Goal: Information Seeking & Learning: Learn about a topic

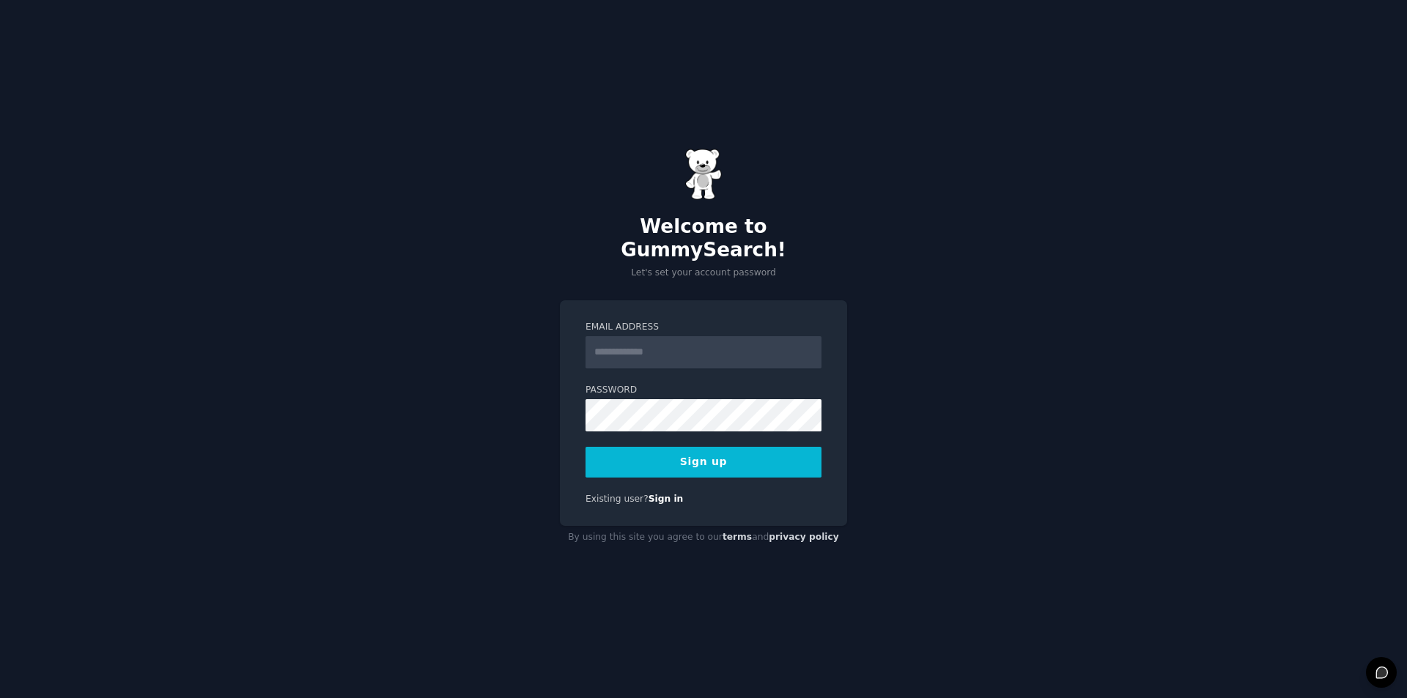
click at [674, 347] on input "Email Address" at bounding box center [703, 352] width 236 height 32
click at [634, 336] on input "Email Address" at bounding box center [703, 352] width 236 height 32
click at [670, 350] on input "Email Address" at bounding box center [703, 352] width 236 height 32
click at [721, 345] on input "Email Address" at bounding box center [703, 352] width 236 height 32
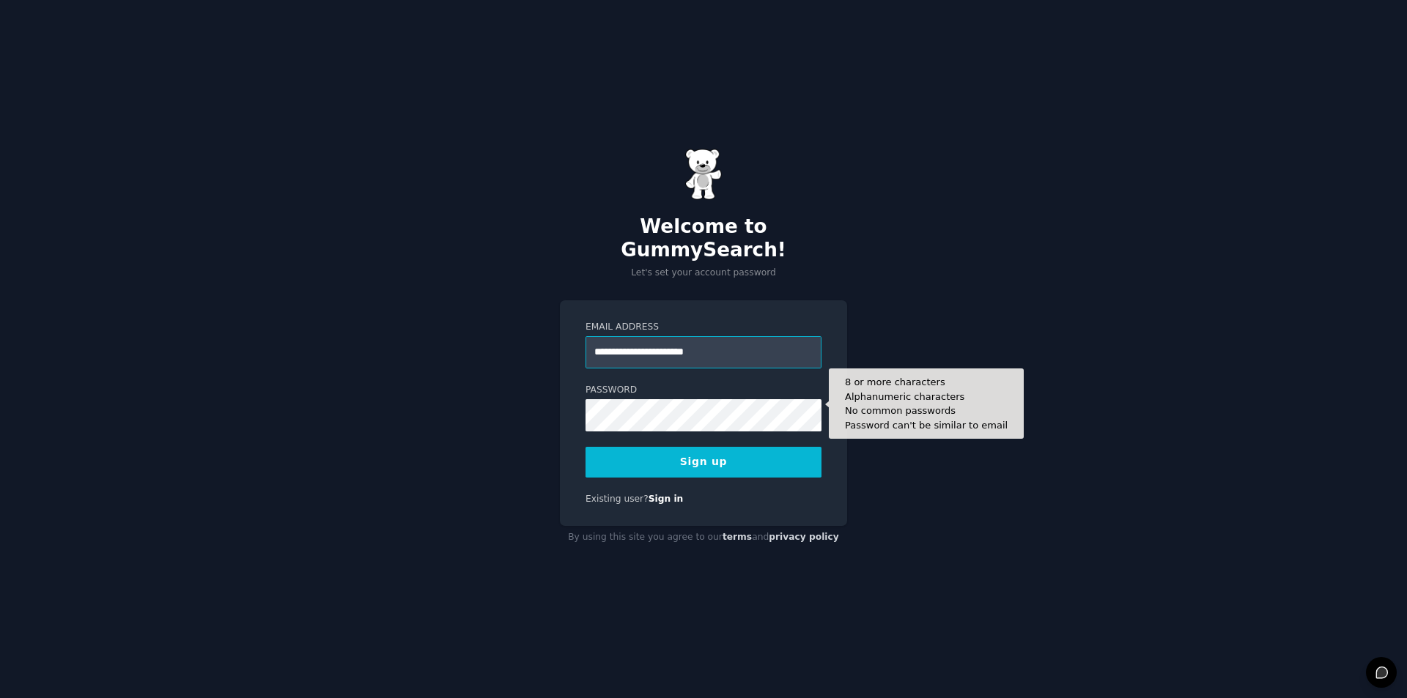
type input "**********"
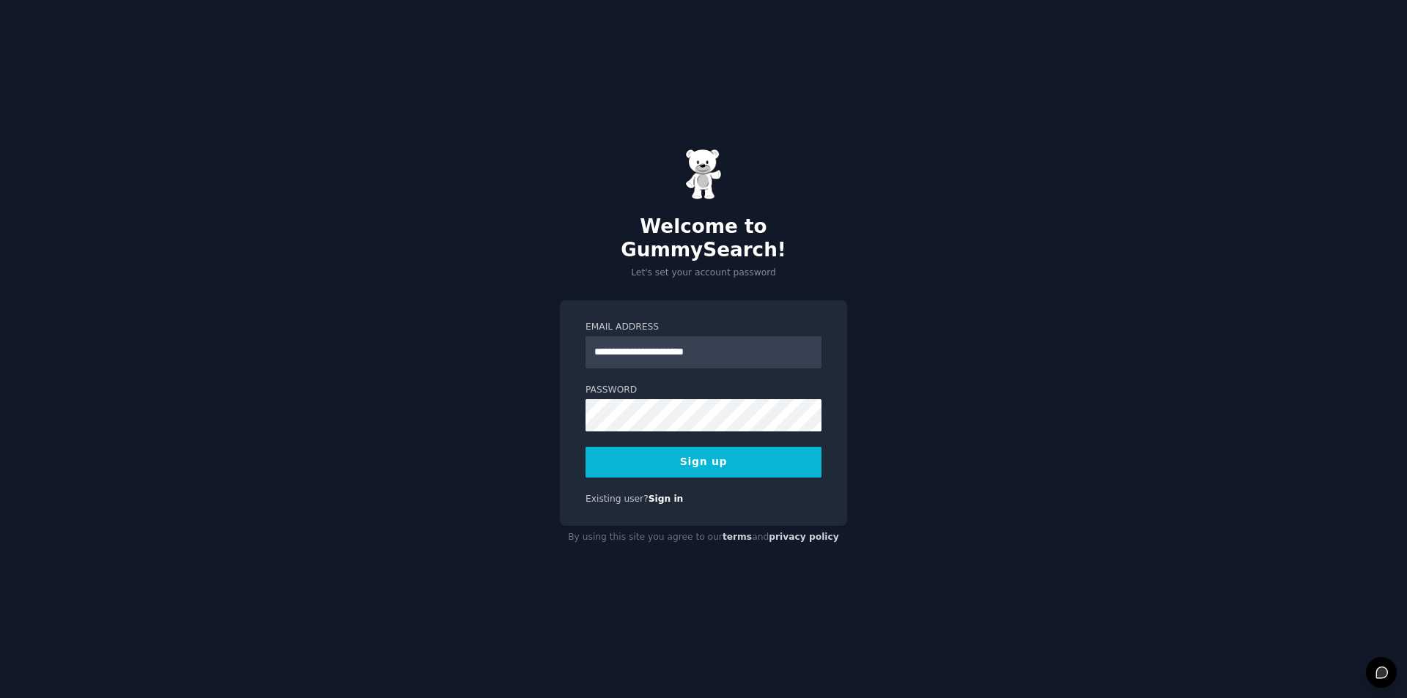
click at [749, 456] on button "Sign up" at bounding box center [703, 462] width 236 height 31
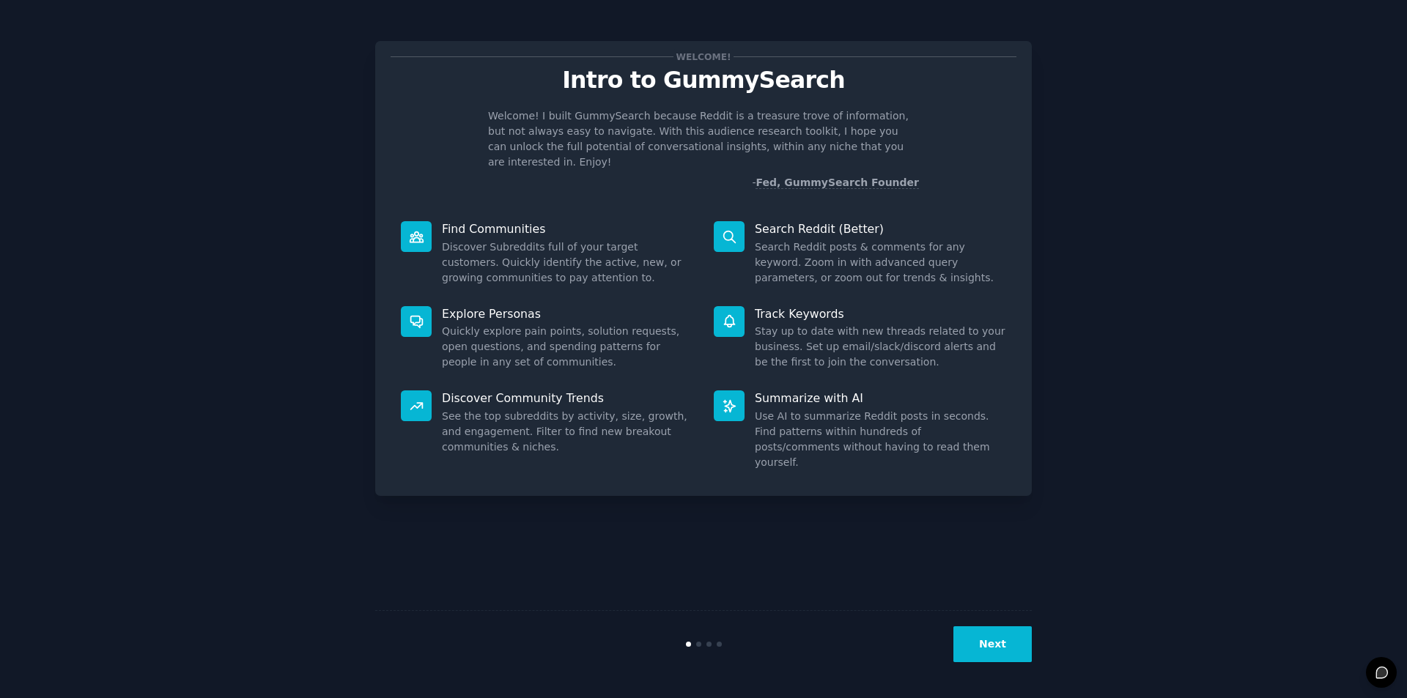
click at [412, 229] on icon at bounding box center [416, 236] width 15 height 15
click at [415, 237] on div "Find Communities Discover Subreddits full of your target customers. Quickly ide…" at bounding box center [546, 253] width 313 height 85
click at [554, 240] on dd "Discover Subreddits full of your target customers. Quickly identify the active,…" at bounding box center [567, 263] width 251 height 46
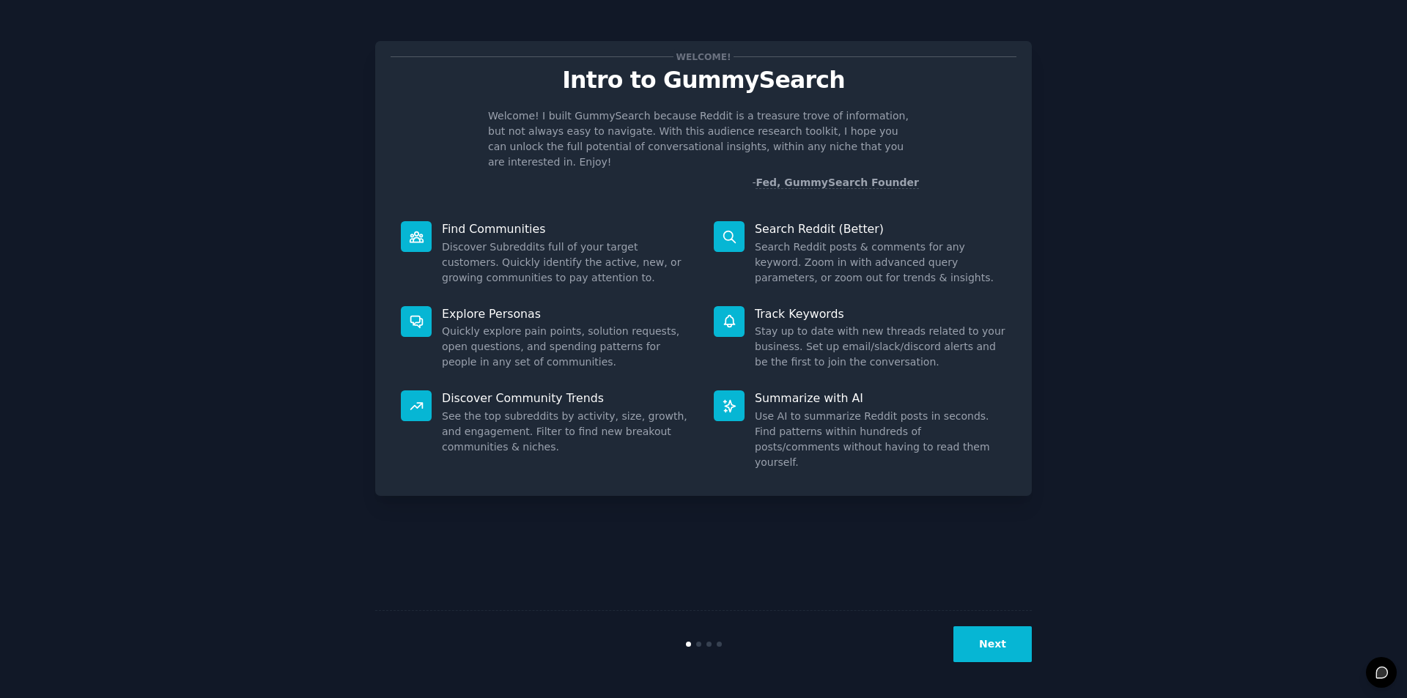
click at [535, 334] on dd "Quickly explore pain points, solution requests, open questions, and spending pa…" at bounding box center [567, 347] width 251 height 46
click at [766, 240] on dd "Search Reddit posts & comments for any keyword. Zoom in with advanced query par…" at bounding box center [880, 263] width 251 height 46
click at [722, 239] on div "Search Reddit (Better) Search Reddit posts & comments for any keyword. Zoom in …" at bounding box center [859, 253] width 313 height 85
click at [714, 230] on div at bounding box center [729, 236] width 31 height 31
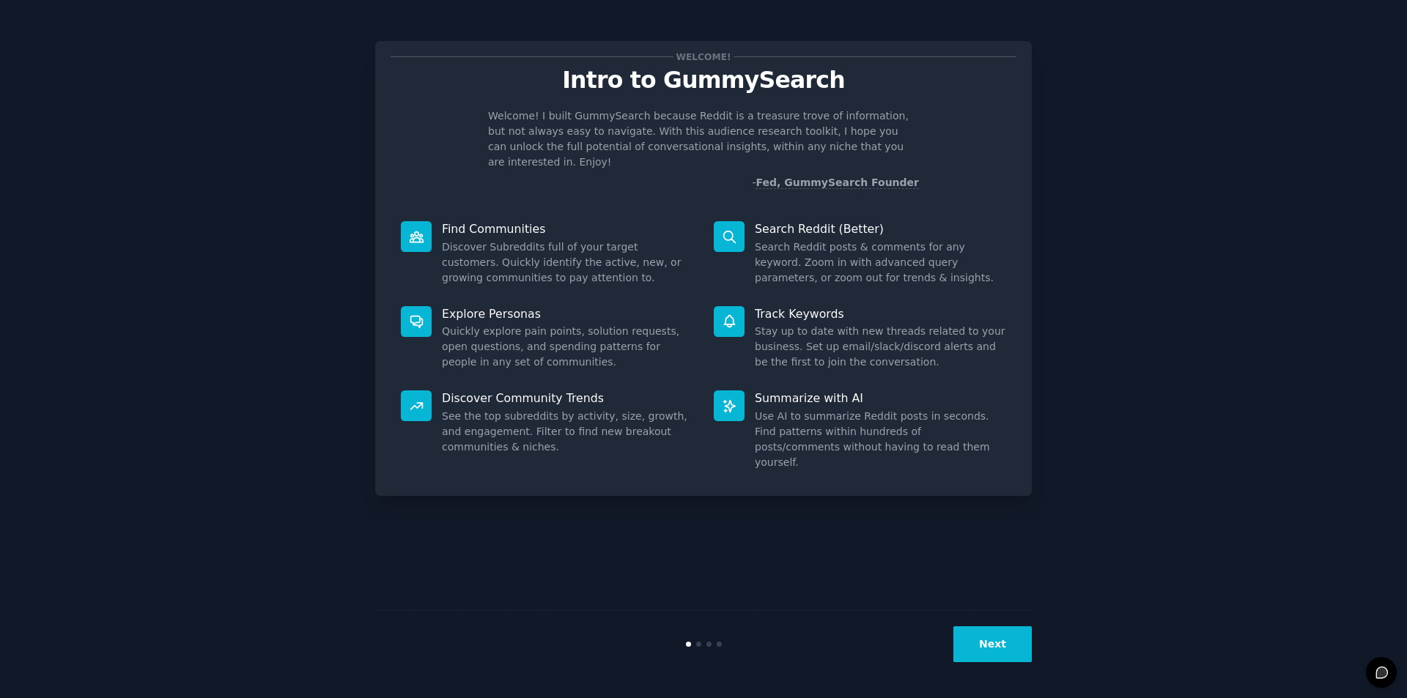
click at [730, 229] on icon at bounding box center [729, 236] width 15 height 15
click at [737, 263] on div "Search Reddit (Better) Search Reddit posts & comments for any keyword. Zoom in …" at bounding box center [859, 253] width 313 height 85
click at [730, 321] on div at bounding box center [729, 321] width 31 height 31
click at [735, 399] on icon at bounding box center [729, 406] width 15 height 15
click at [1011, 642] on button "Next" at bounding box center [992, 644] width 78 height 36
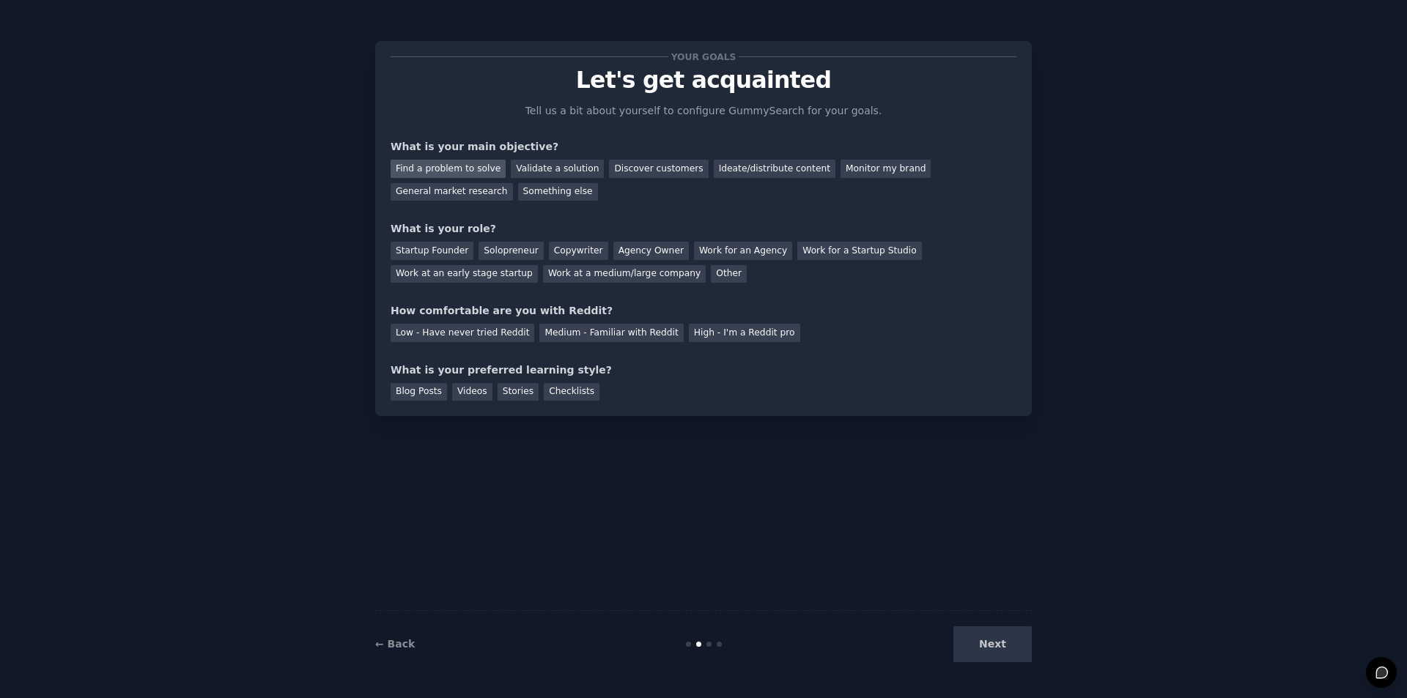
click at [451, 172] on div "Find a problem to solve" at bounding box center [447, 169] width 115 height 18
click at [491, 250] on div "Solopreneur" at bounding box center [510, 251] width 64 height 18
click at [568, 333] on div "Medium - Familiar with Reddit" at bounding box center [611, 333] width 144 height 18
click at [549, 396] on div "Checklists" at bounding box center [572, 392] width 56 height 18
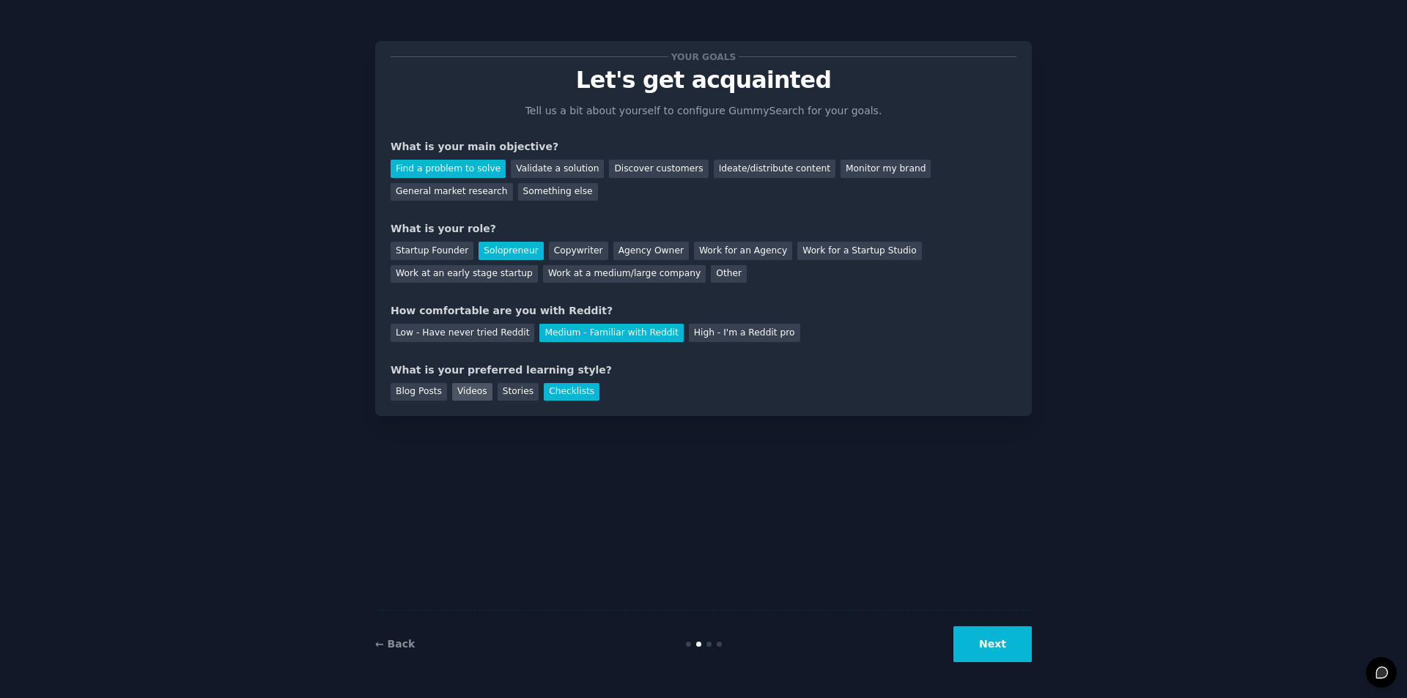
click at [467, 395] on div "Videos" at bounding box center [472, 392] width 40 height 18
click at [570, 395] on div "Checklists" at bounding box center [572, 392] width 56 height 18
click at [993, 641] on button "Next" at bounding box center [992, 644] width 78 height 36
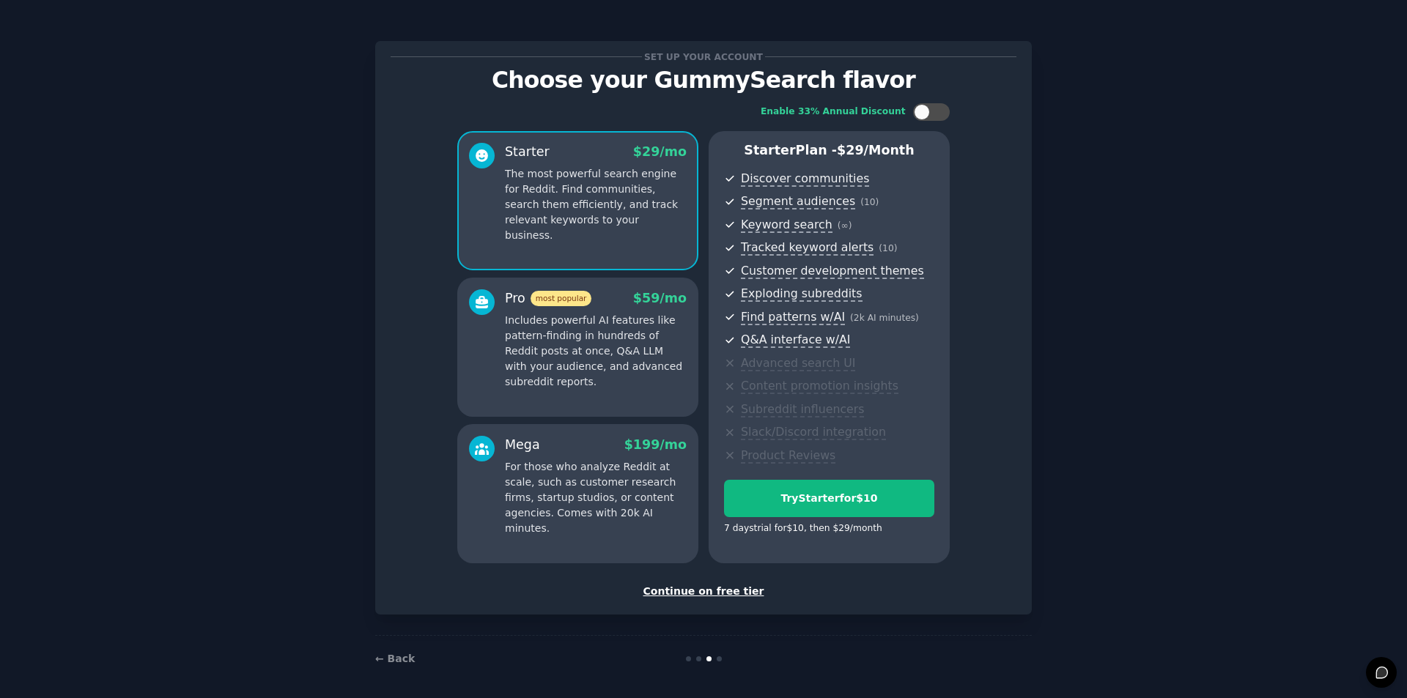
click at [694, 594] on div "Continue on free tier" at bounding box center [703, 591] width 626 height 15
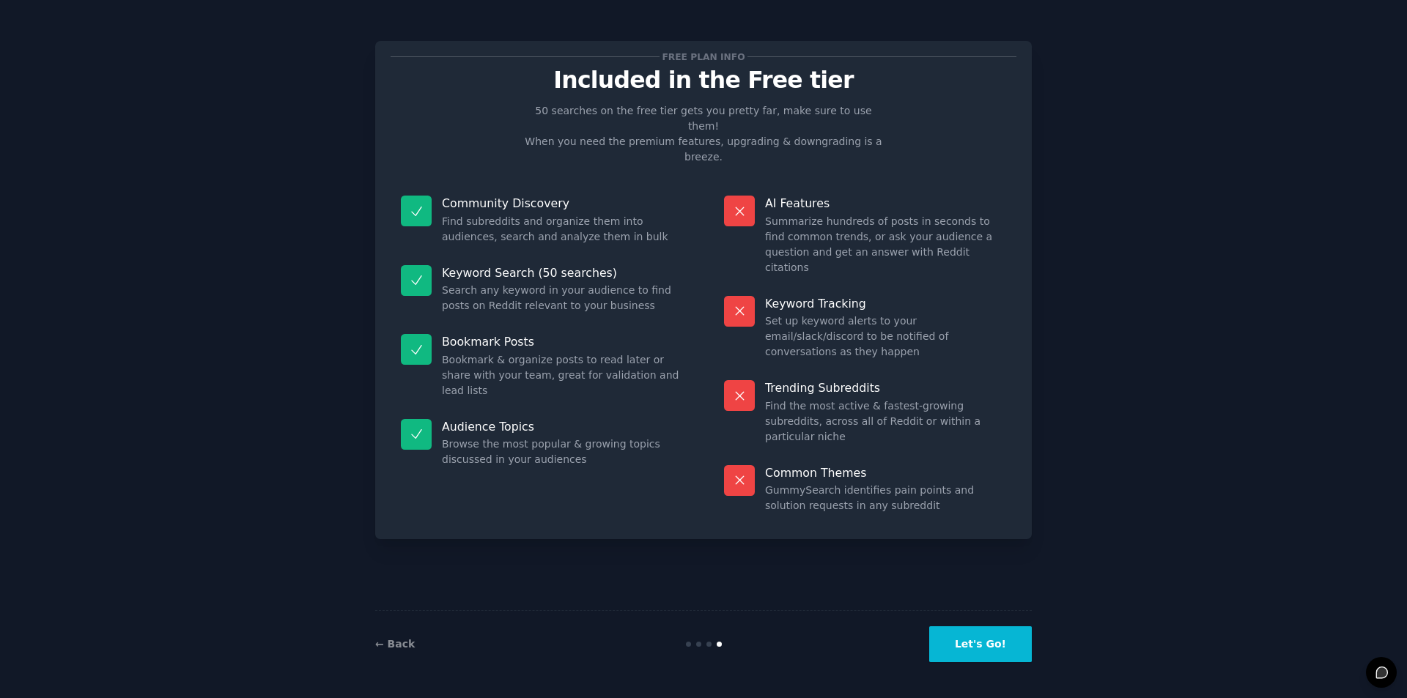
click at [425, 265] on div at bounding box center [416, 280] width 31 height 31
click at [495, 196] on p "Community Discovery" at bounding box center [562, 203] width 241 height 15
click at [980, 640] on button "Let's Go!" at bounding box center [980, 644] width 103 height 36
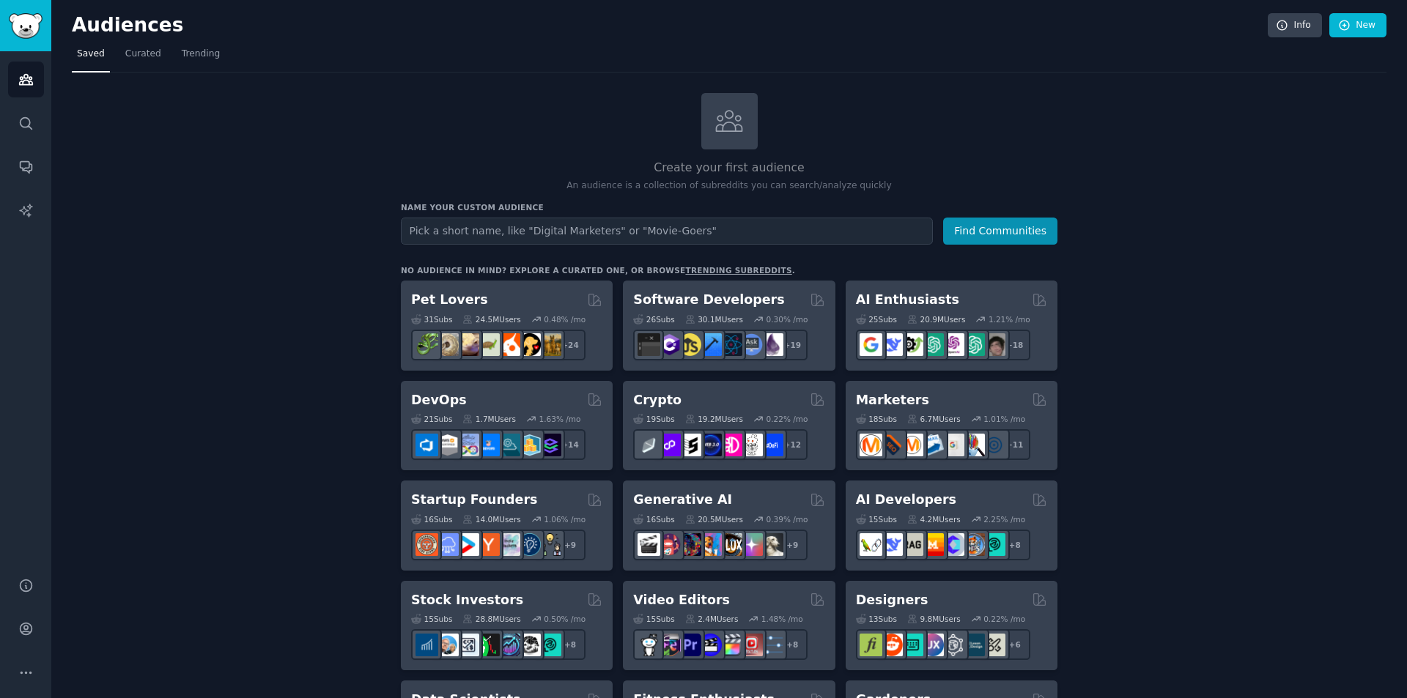
click at [733, 226] on input "text" at bounding box center [667, 231] width 532 height 27
type input "fire"
click at [1020, 227] on button "Find Communities" at bounding box center [1000, 231] width 114 height 27
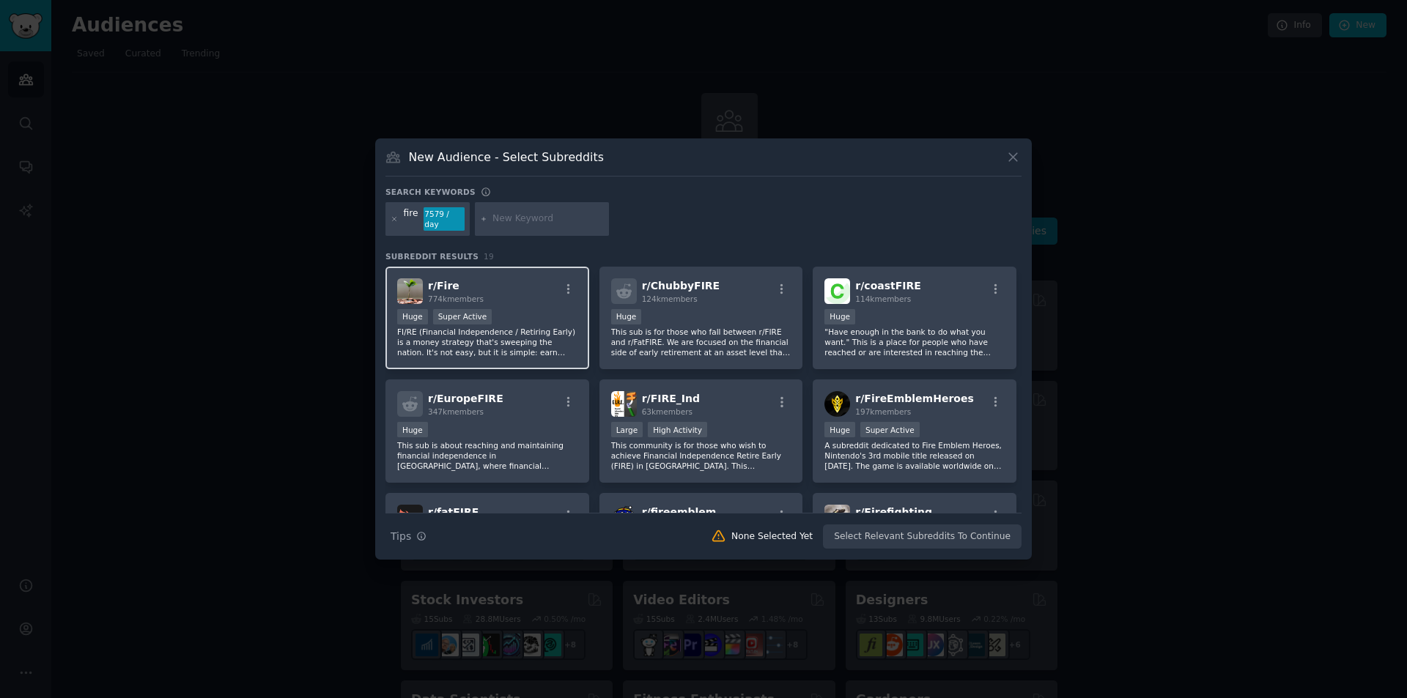
click at [522, 309] on div ">= 95th percentile for submissions / day Huge Super Active" at bounding box center [487, 318] width 180 height 18
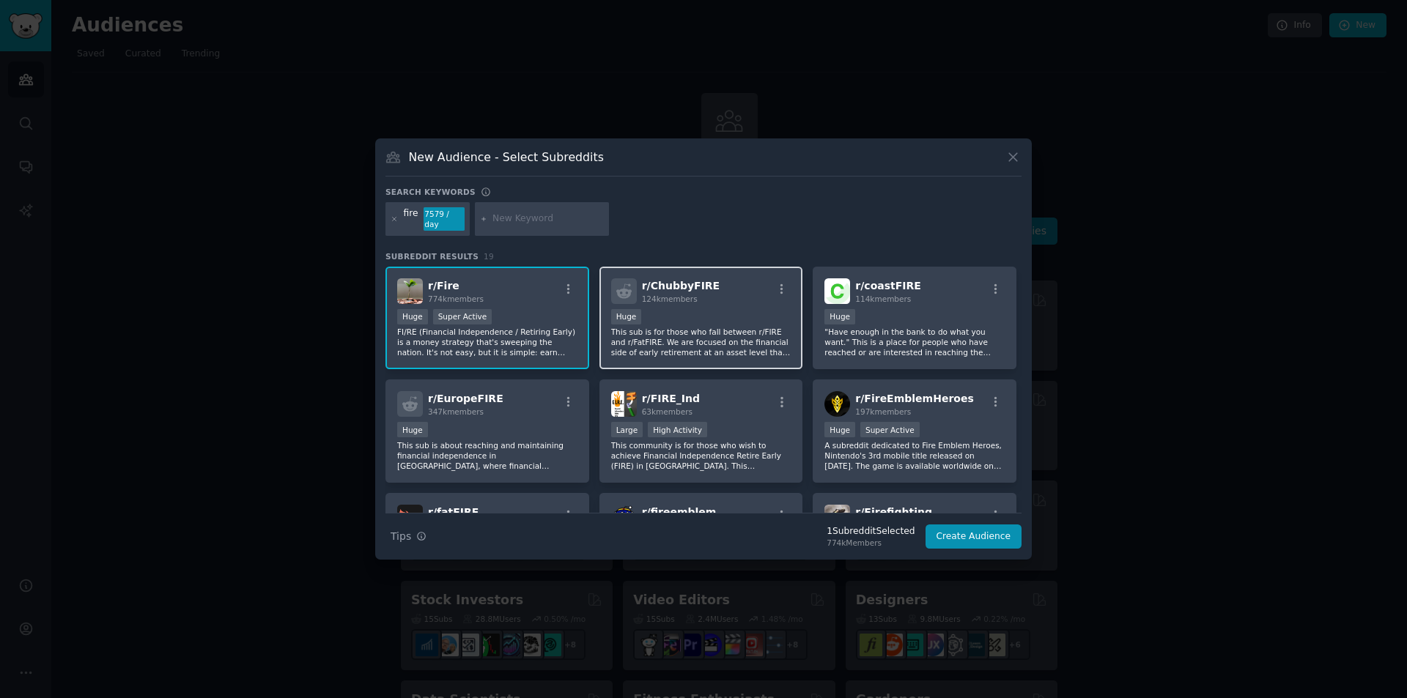
click at [658, 336] on p "This sub is for those who fall between r/FIRE and r/FatFIRE. We are focused on …" at bounding box center [701, 342] width 180 height 31
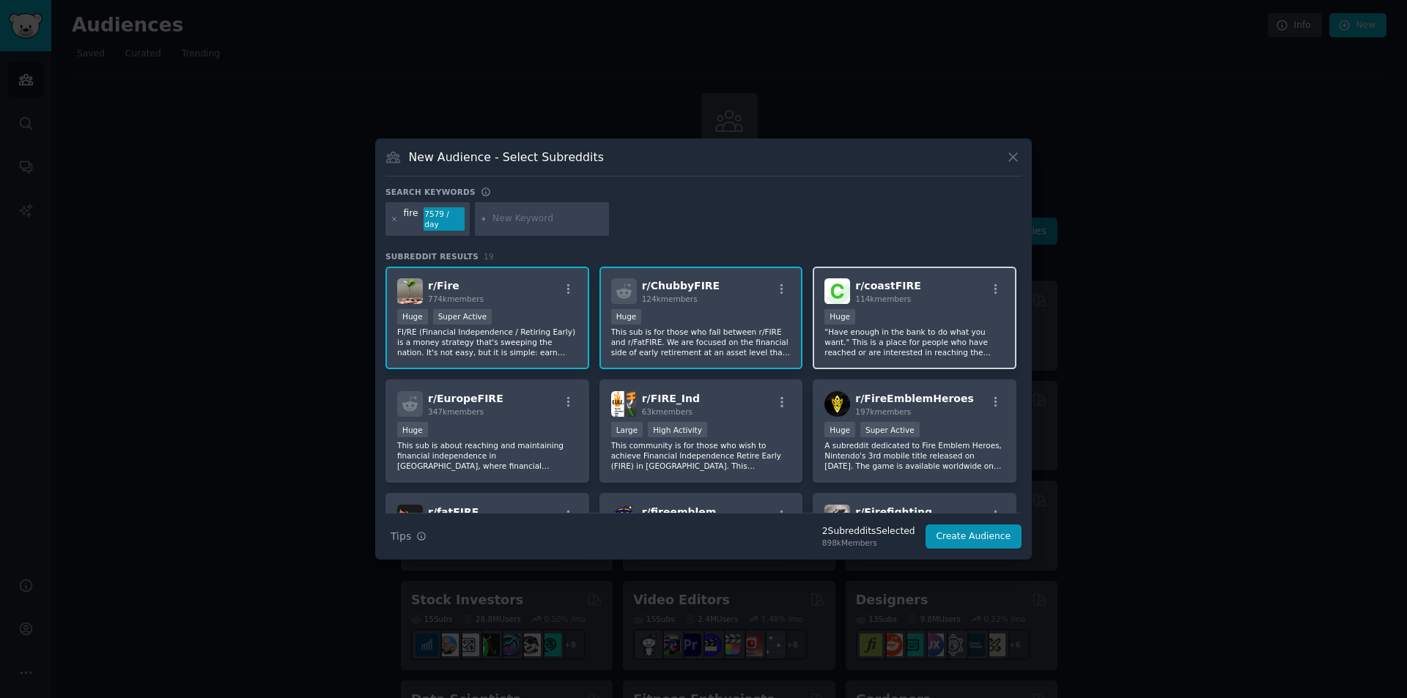
click at [925, 333] on p ""Have enough in the bank to do what you want." This is a place for people who h…" at bounding box center [914, 342] width 180 height 31
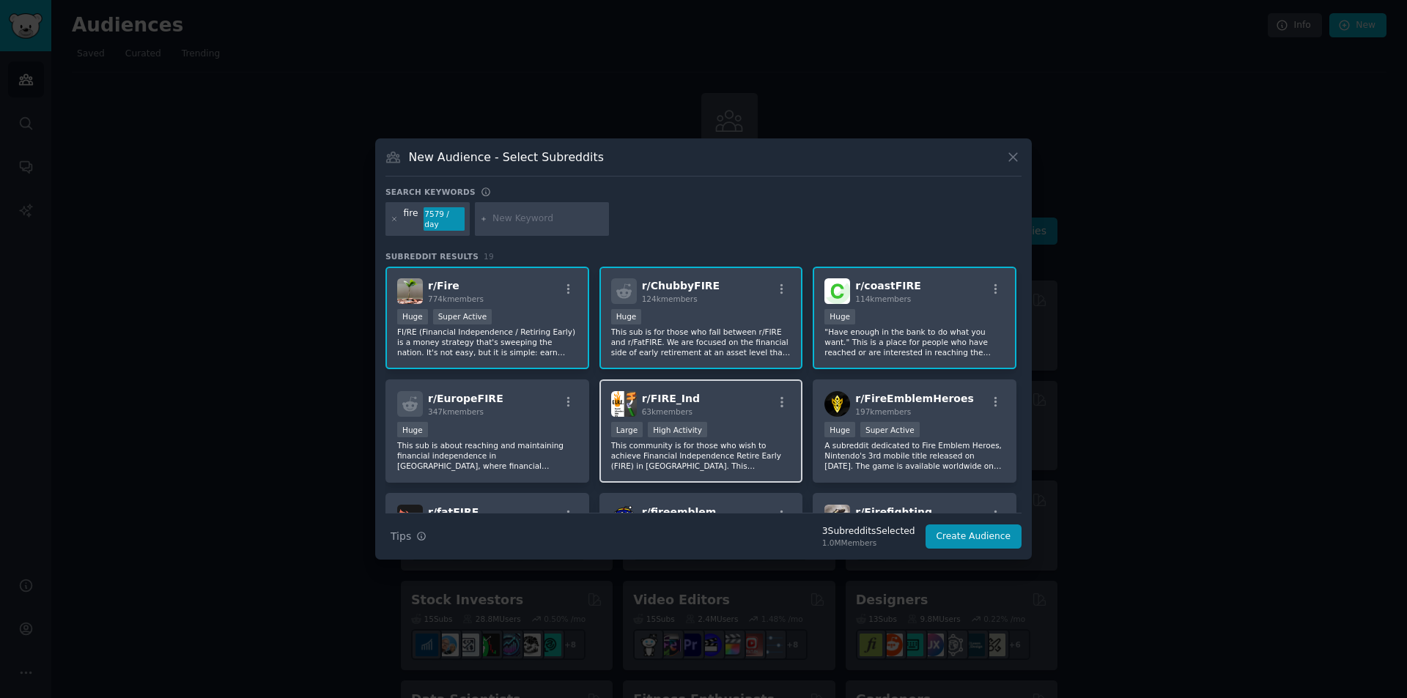
scroll to position [73, 0]
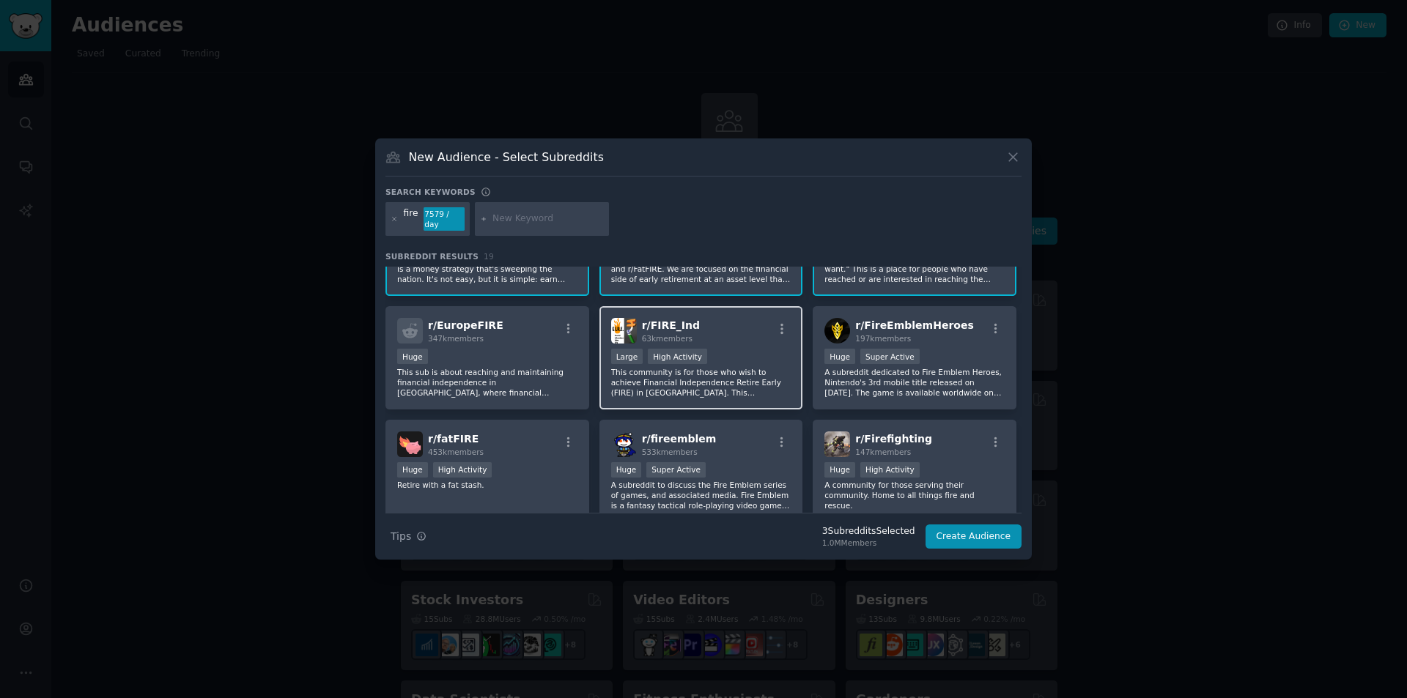
click at [707, 375] on p "This community is for those who wish to achieve Financial Independence Retire E…" at bounding box center [701, 382] width 180 height 31
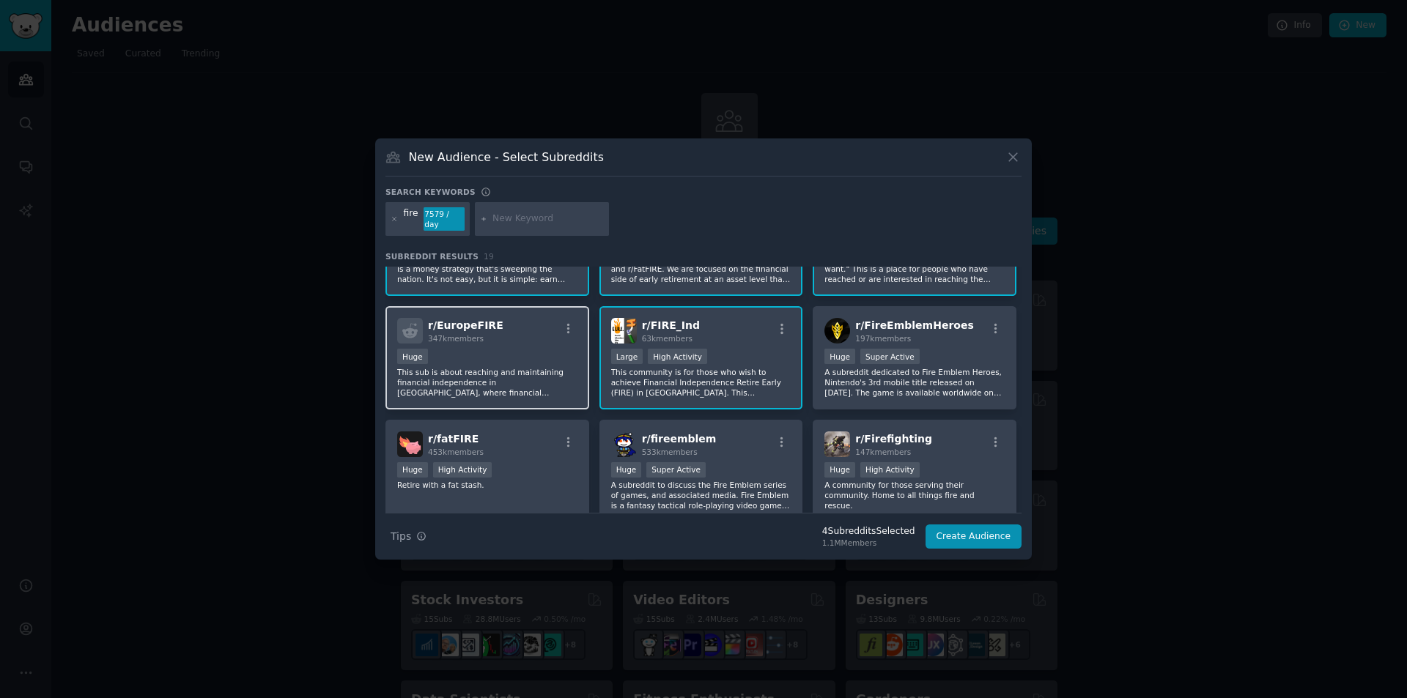
click at [520, 376] on p "This sub is about reaching and maintaining financial independence in Europe, wh…" at bounding box center [487, 382] width 180 height 31
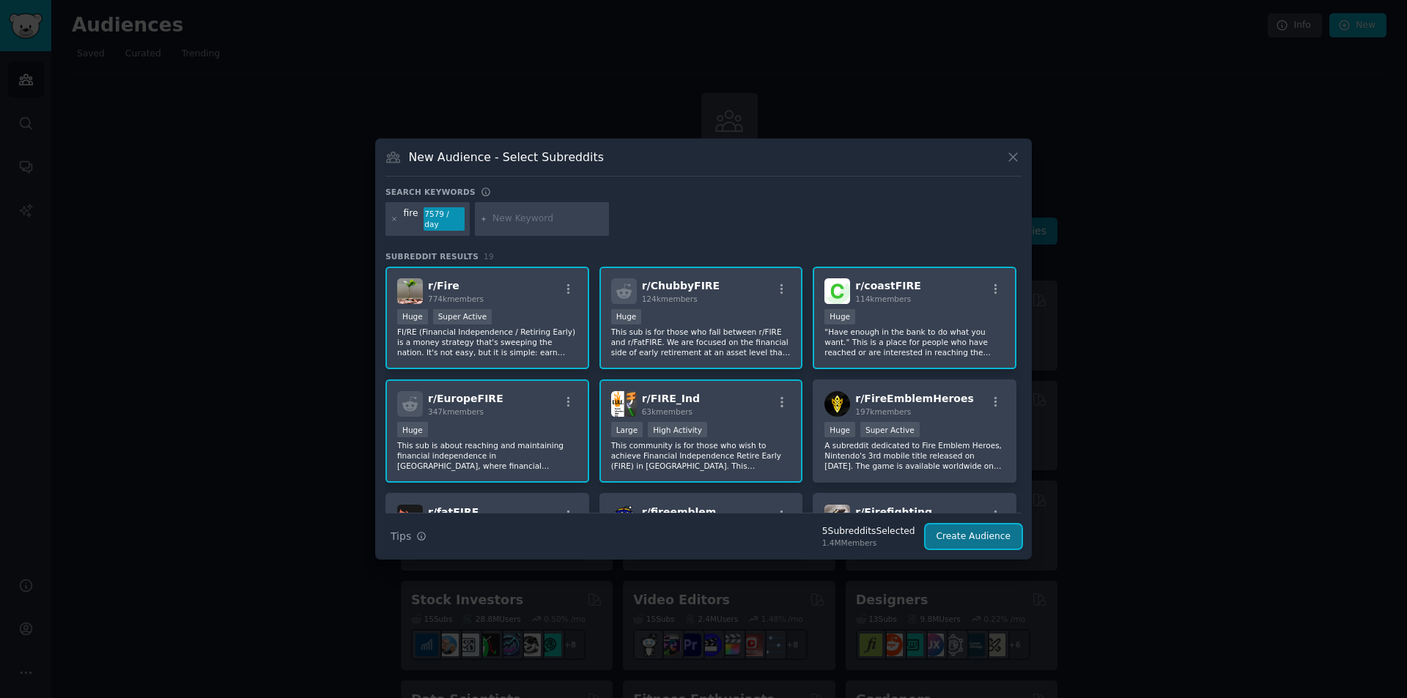
click at [1003, 530] on button "Create Audience" at bounding box center [973, 537] width 97 height 25
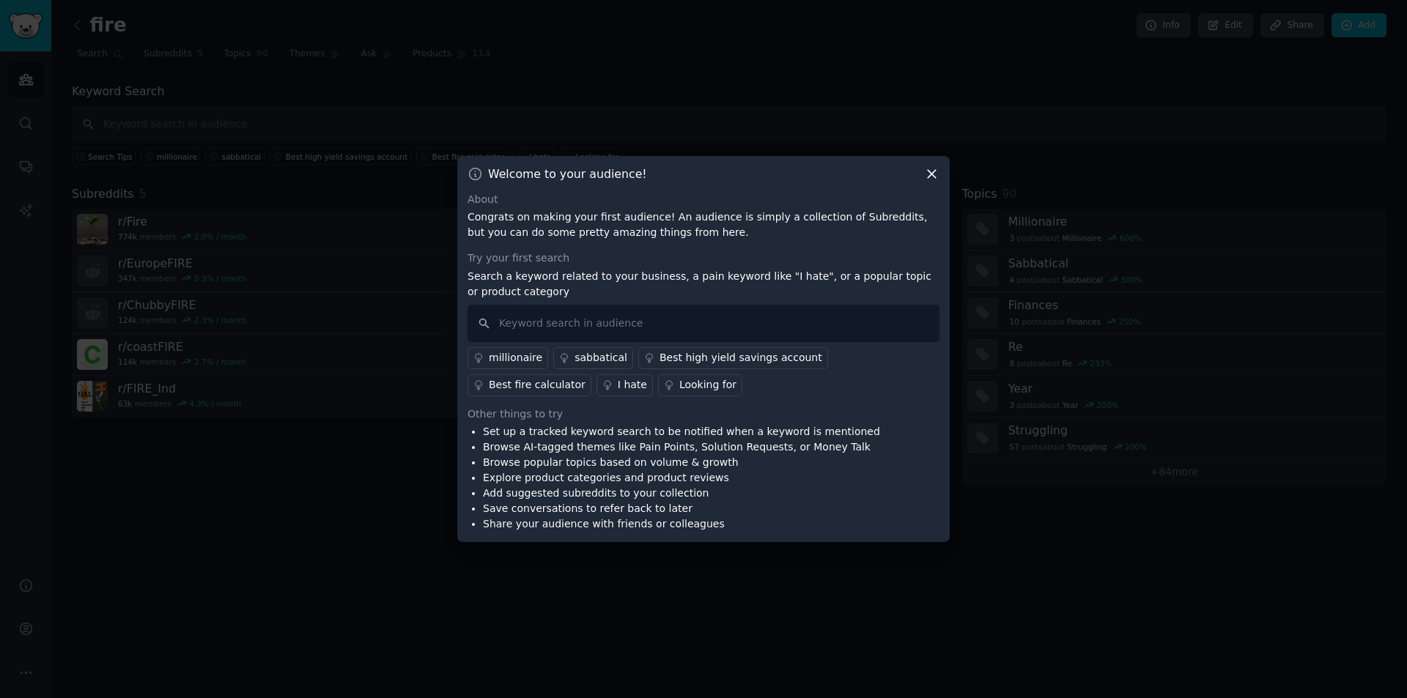
click at [930, 173] on icon at bounding box center [931, 174] width 8 height 8
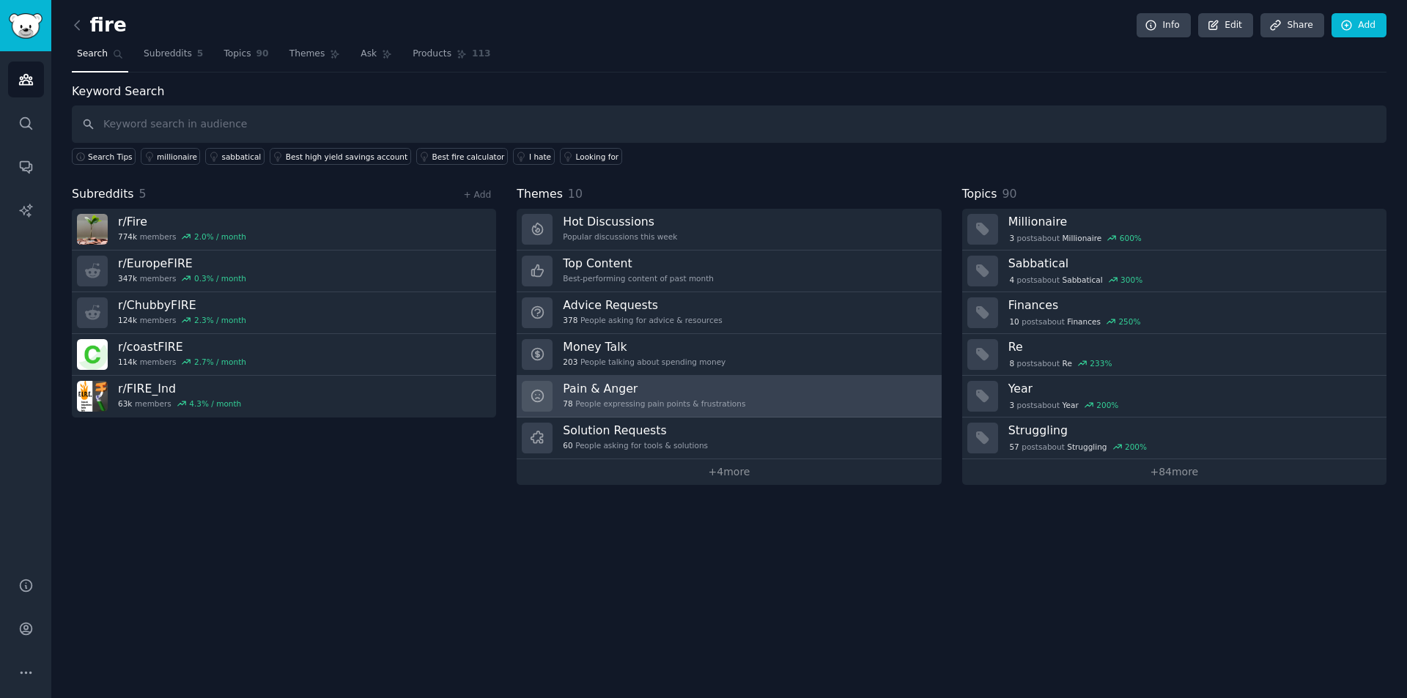
click at [672, 393] on h3 "Pain & Anger" at bounding box center [654, 388] width 182 height 15
